Goal: Task Accomplishment & Management: Use online tool/utility

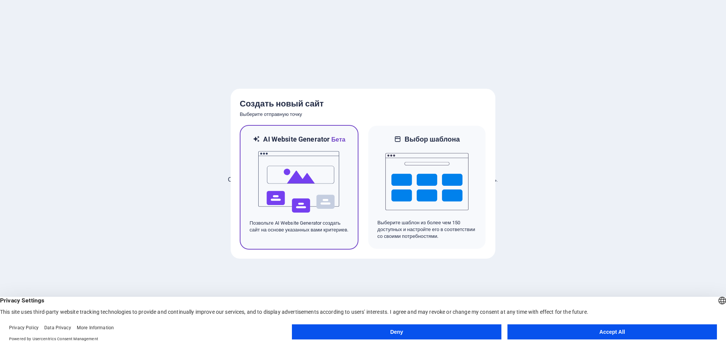
click at [299, 146] on img at bounding box center [298, 182] width 83 height 76
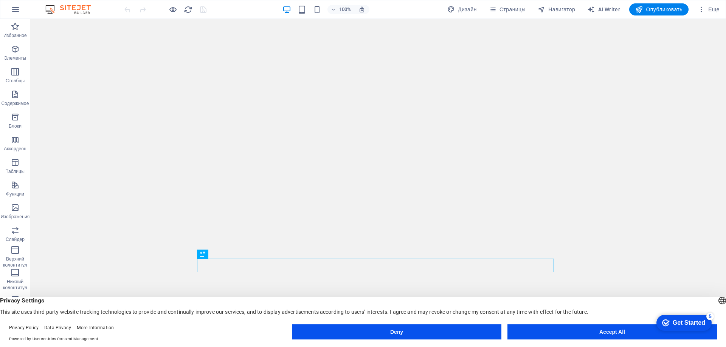
click at [620, 334] on button "Accept All" at bounding box center [611, 332] width 209 height 15
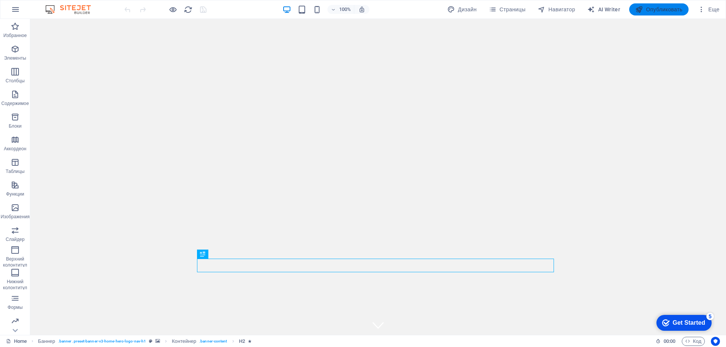
click at [653, 7] on span "Опубликовать" at bounding box center [658, 10] width 47 height 8
